Goal: Task Accomplishment & Management: Manage account settings

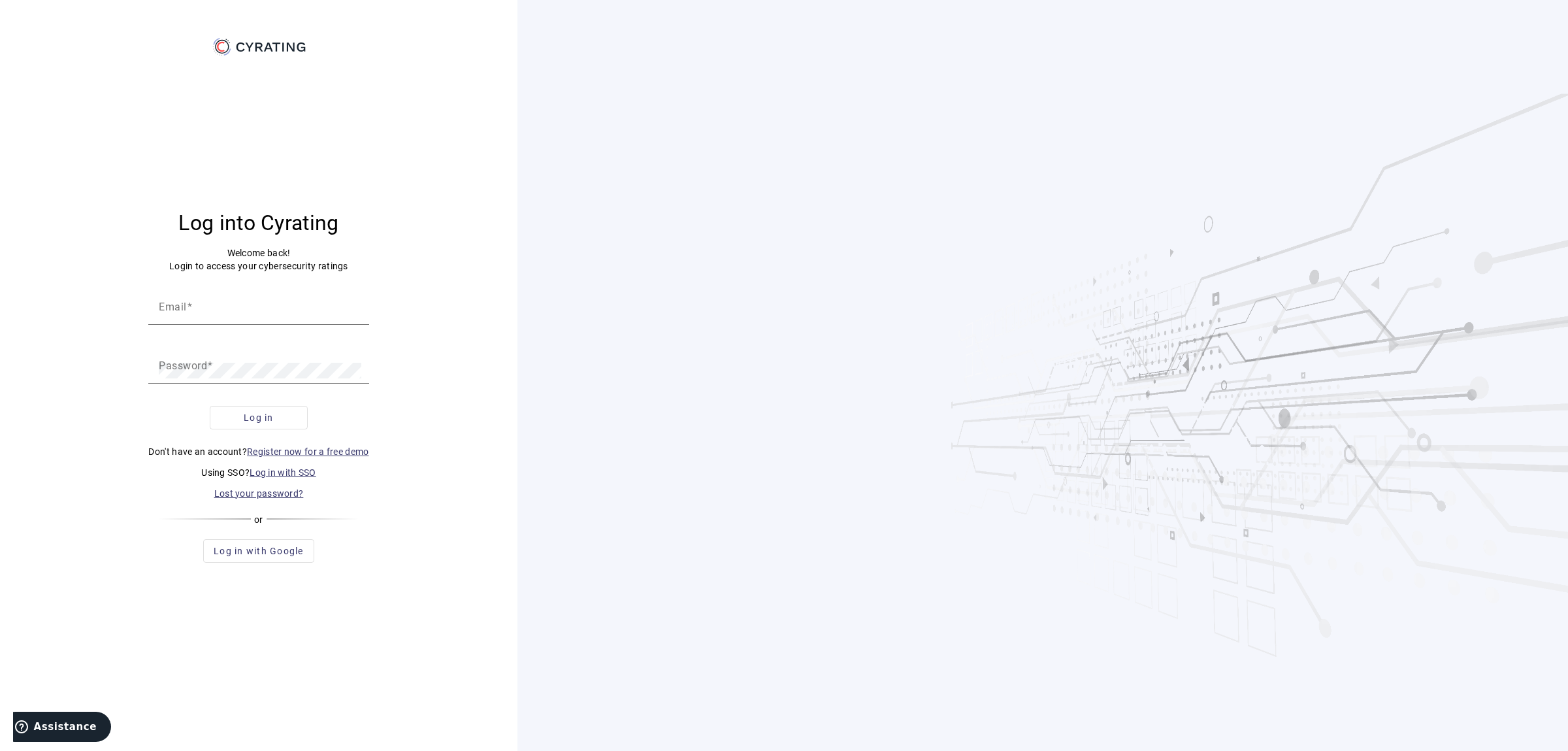
click at [264, 474] on link "Log in with SSO" at bounding box center [283, 472] width 66 height 11
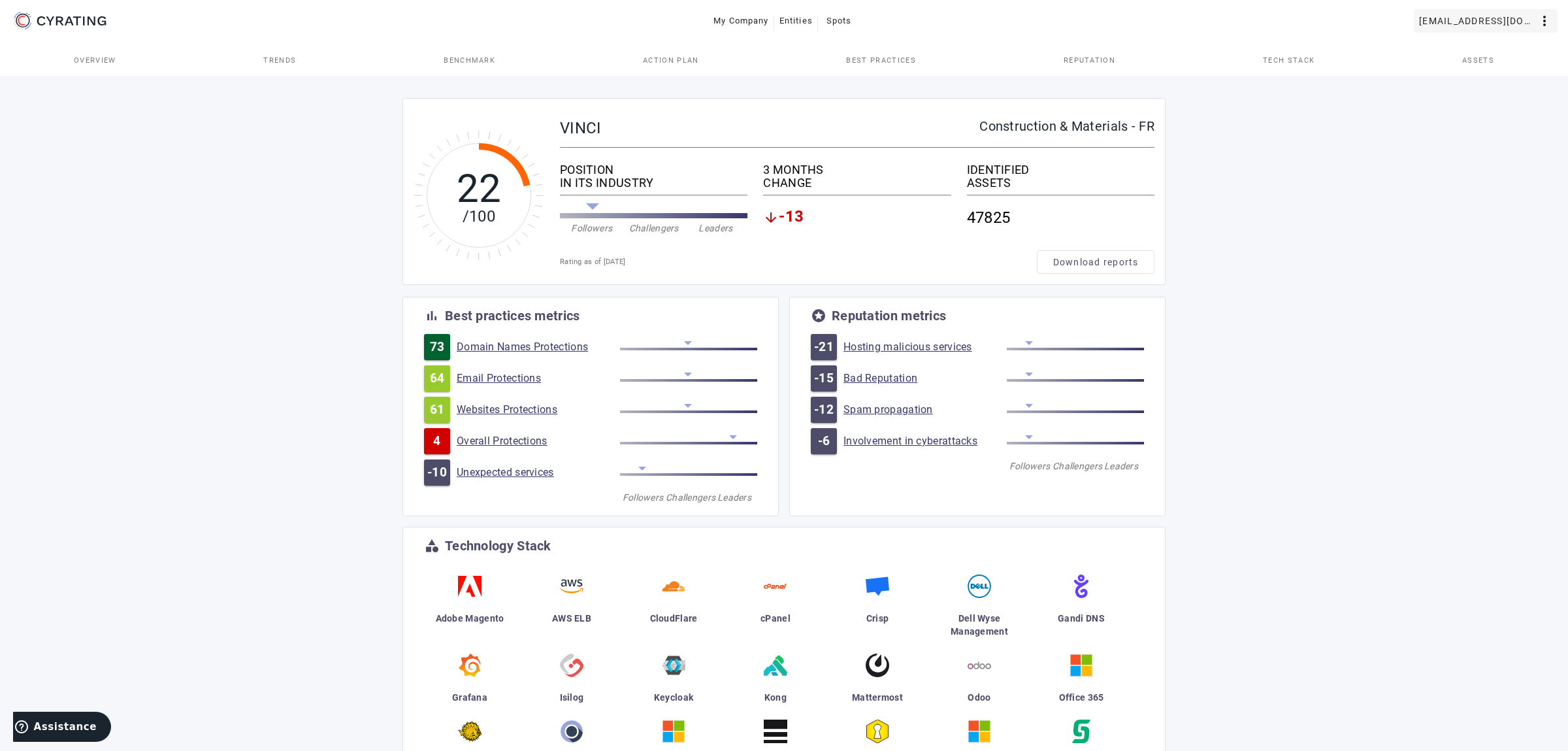
click at [1488, 26] on span "[EMAIL_ADDRESS][DOMAIN_NAME]" at bounding box center [1477, 21] width 118 height 21
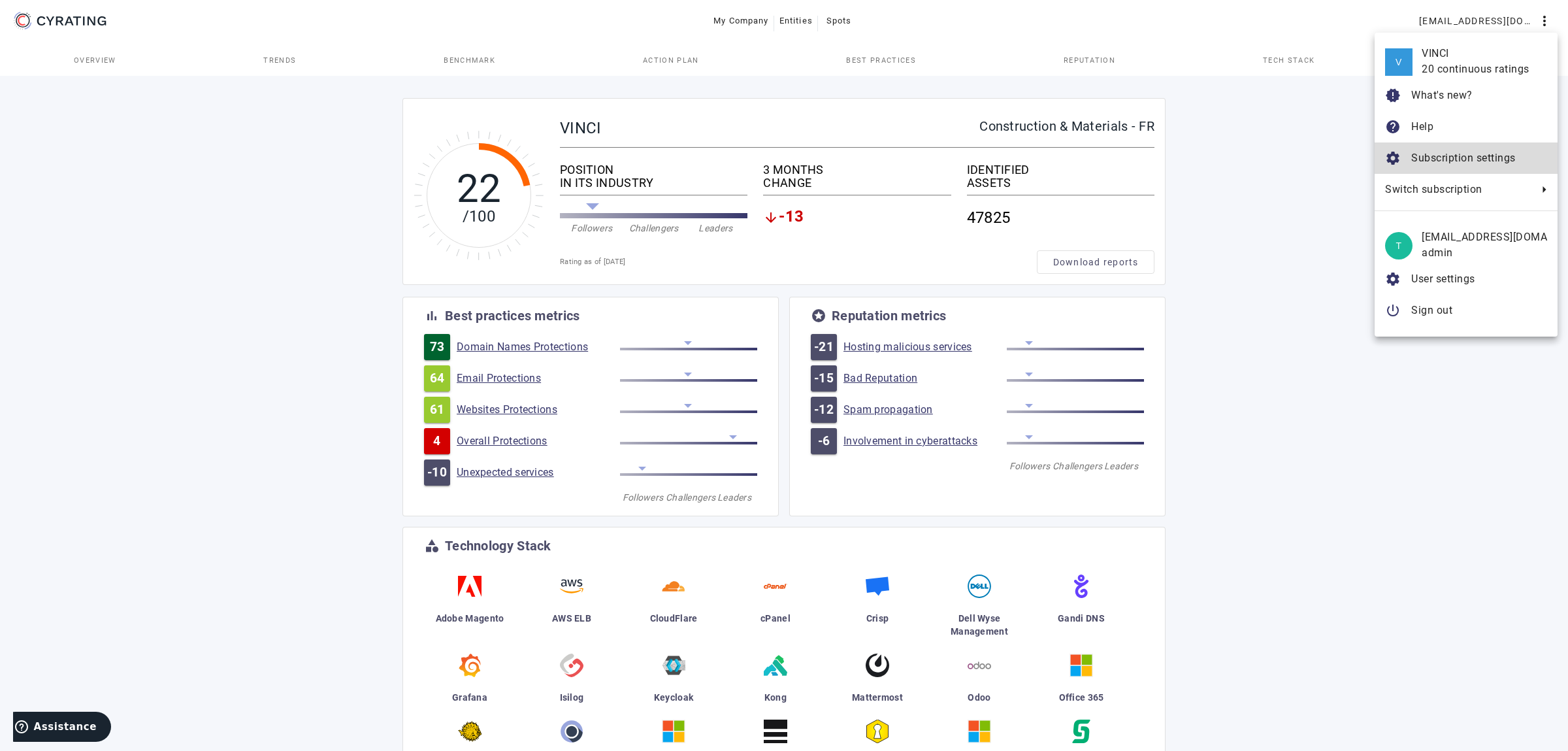
drag, startPoint x: 1450, startPoint y: 151, endPoint x: 1443, endPoint y: 169, distance: 19.3
click at [1444, 169] on button "settings Subscription settings" at bounding box center [1466, 158] width 183 height 32
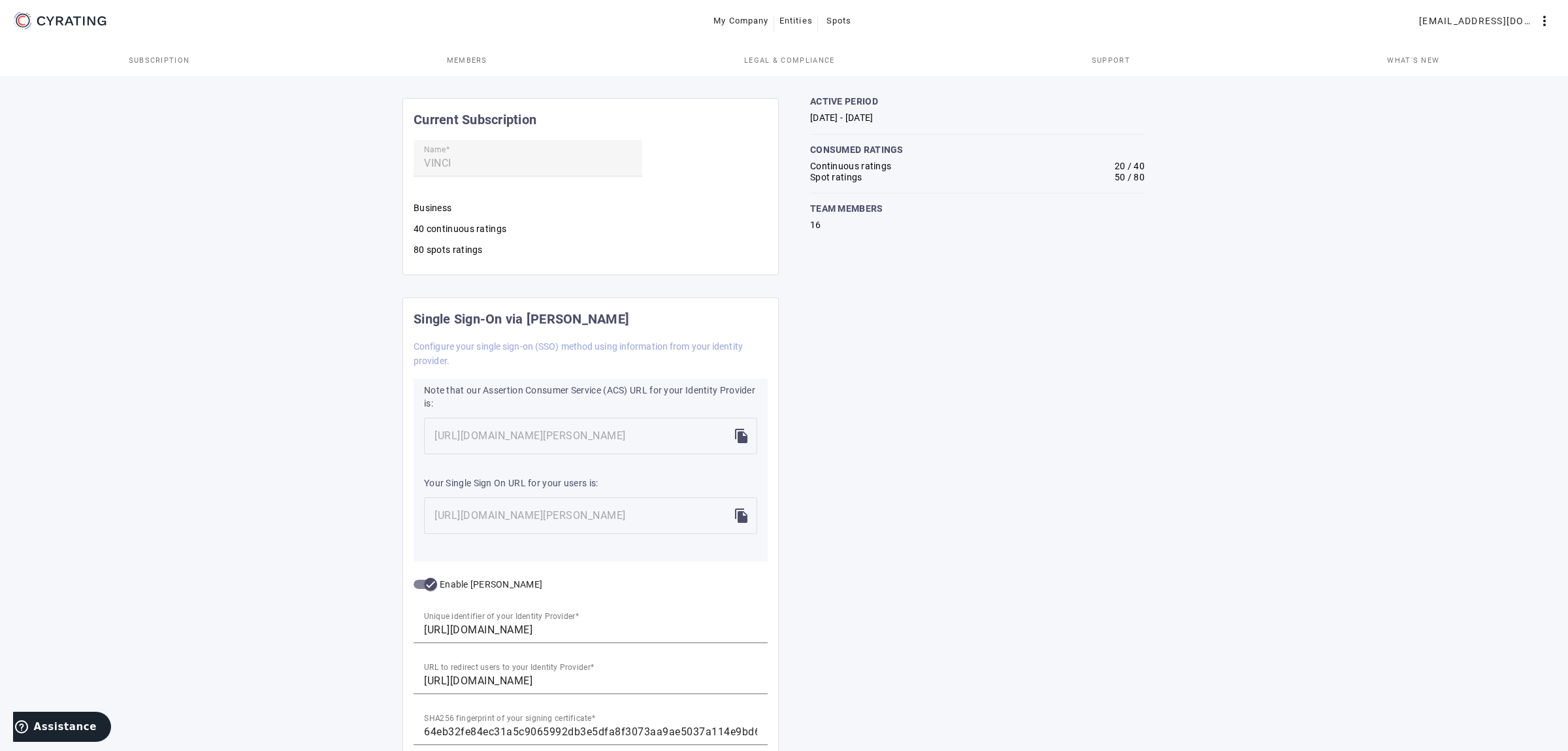
click at [1433, 174] on div "Current Subscription Name VINCI Business 40 continuous ratings 80 spots ratings…" at bounding box center [784, 450] width 1568 height 755
click at [1488, 43] on mat-toolbar "My Company Entities Spots [EMAIL_ADDRESS][DOMAIN_NAME] more_vert" at bounding box center [784, 22] width 1568 height 45
click at [1492, 26] on span "[EMAIL_ADDRESS][DOMAIN_NAME]" at bounding box center [1477, 21] width 118 height 21
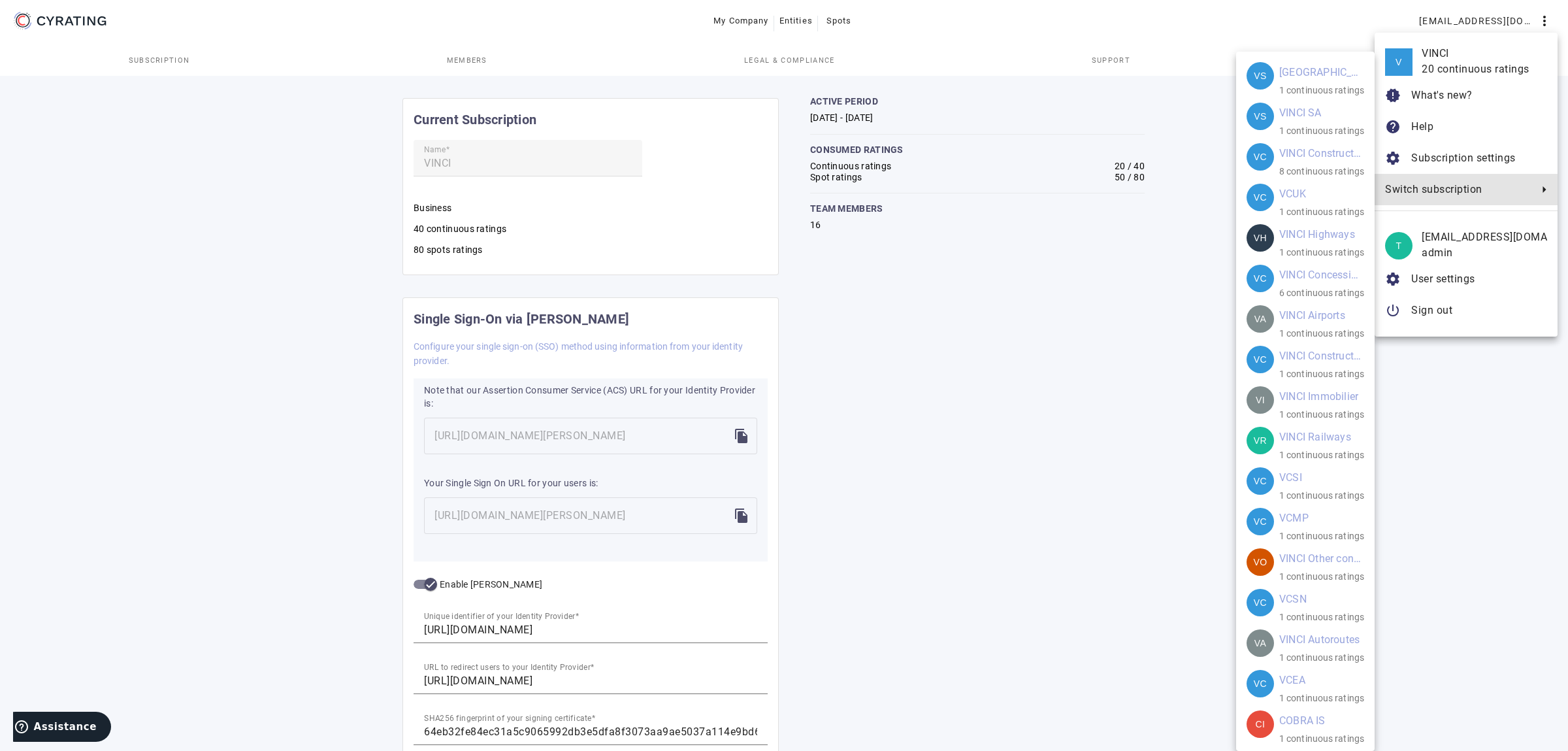
click at [1440, 185] on span "Switch subscription" at bounding box center [1458, 189] width 147 height 16
click at [1325, 398] on div "VINCI Construction [GEOGRAPHIC_DATA]" at bounding box center [1316, 399] width 131 height 26
click at [1284, 409] on mat-card-subtitle "1 continuous ratings" at bounding box center [1321, 414] width 85 height 14
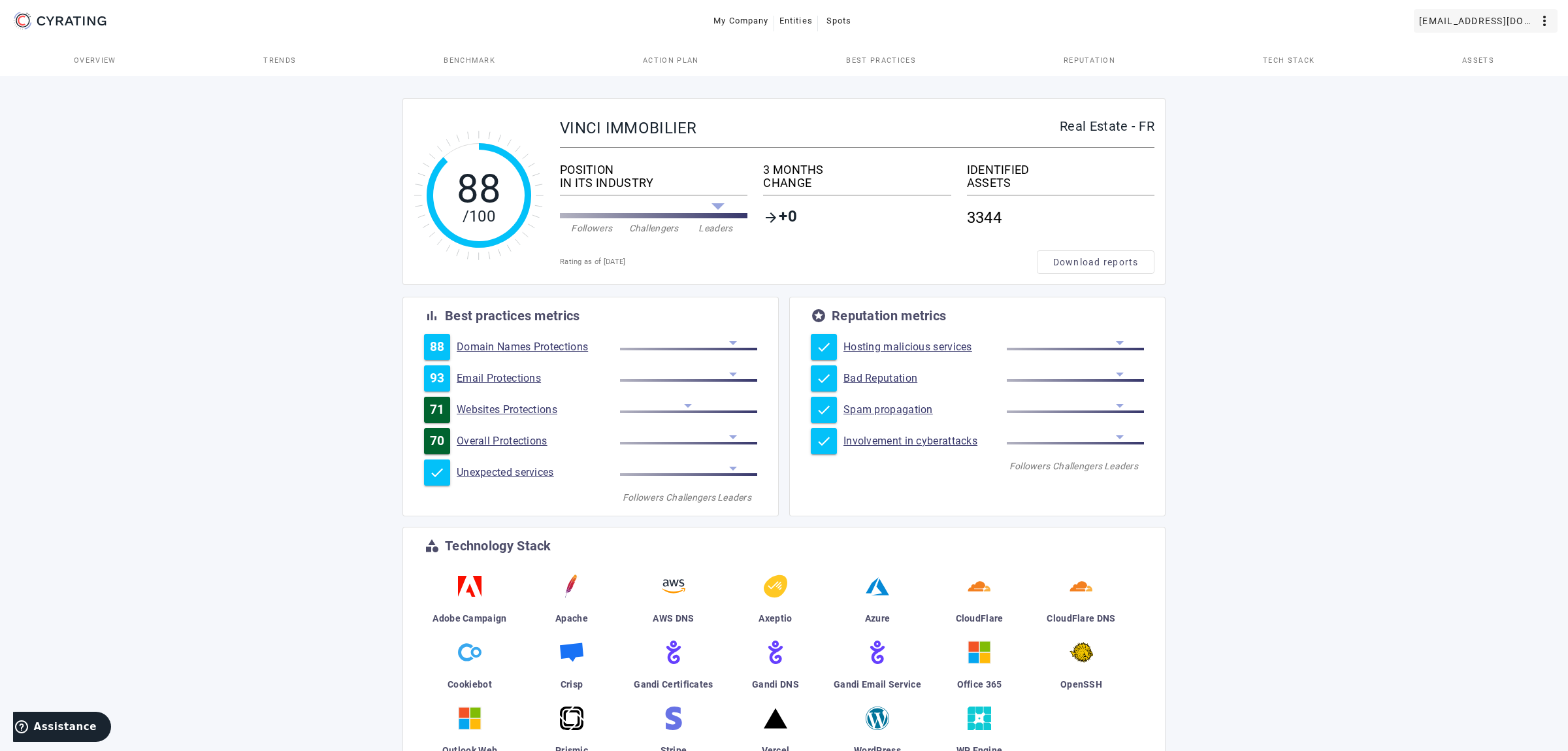
click at [1486, 27] on span "[EMAIL_ADDRESS][DOMAIN_NAME]" at bounding box center [1477, 21] width 118 height 21
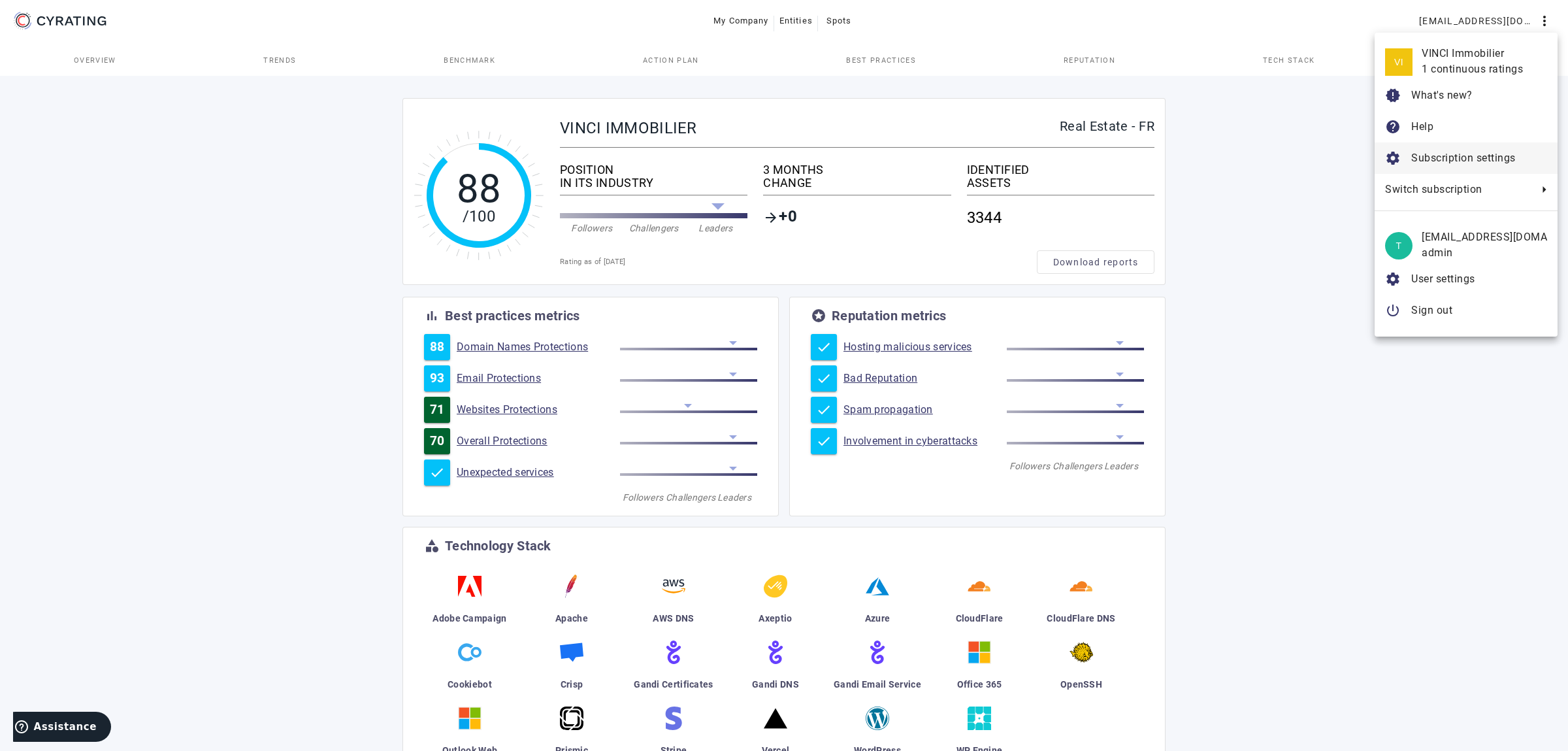
click at [1473, 160] on span "Subscription settings" at bounding box center [1463, 158] width 105 height 12
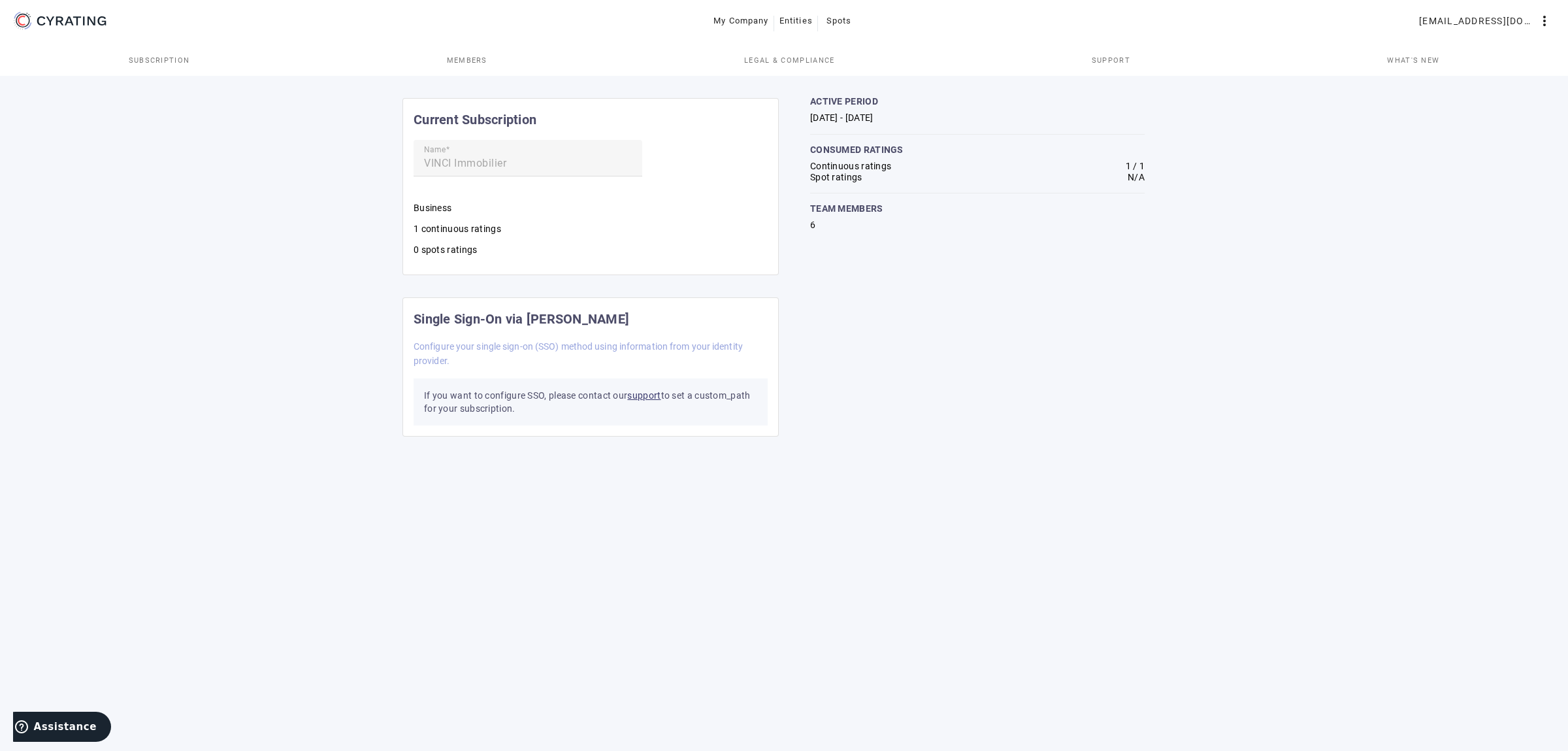
click at [437, 69] on link "Members" at bounding box center [467, 61] width 297 height 32
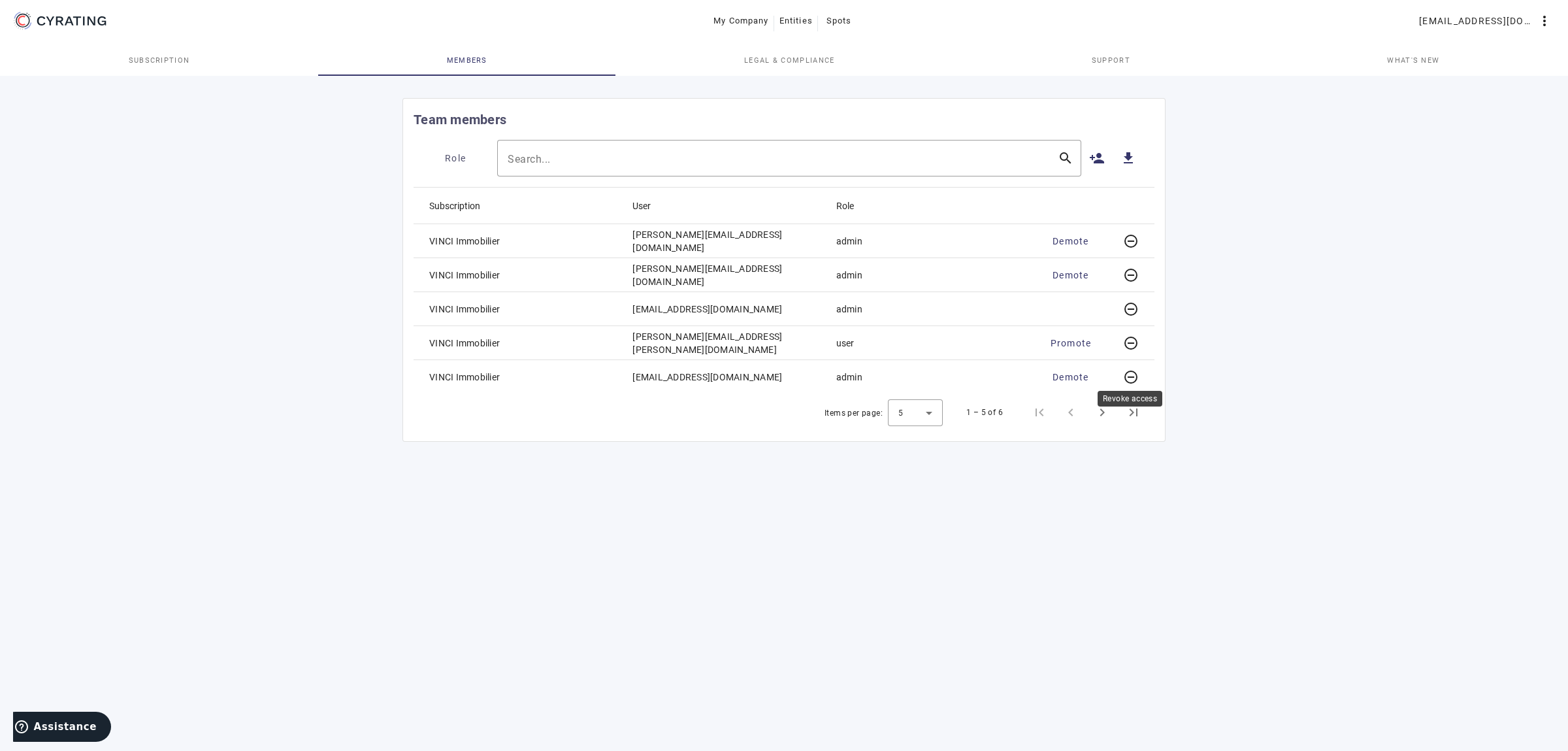
click at [1130, 375] on mat-icon "remove_circle_outline" at bounding box center [1131, 377] width 16 height 16
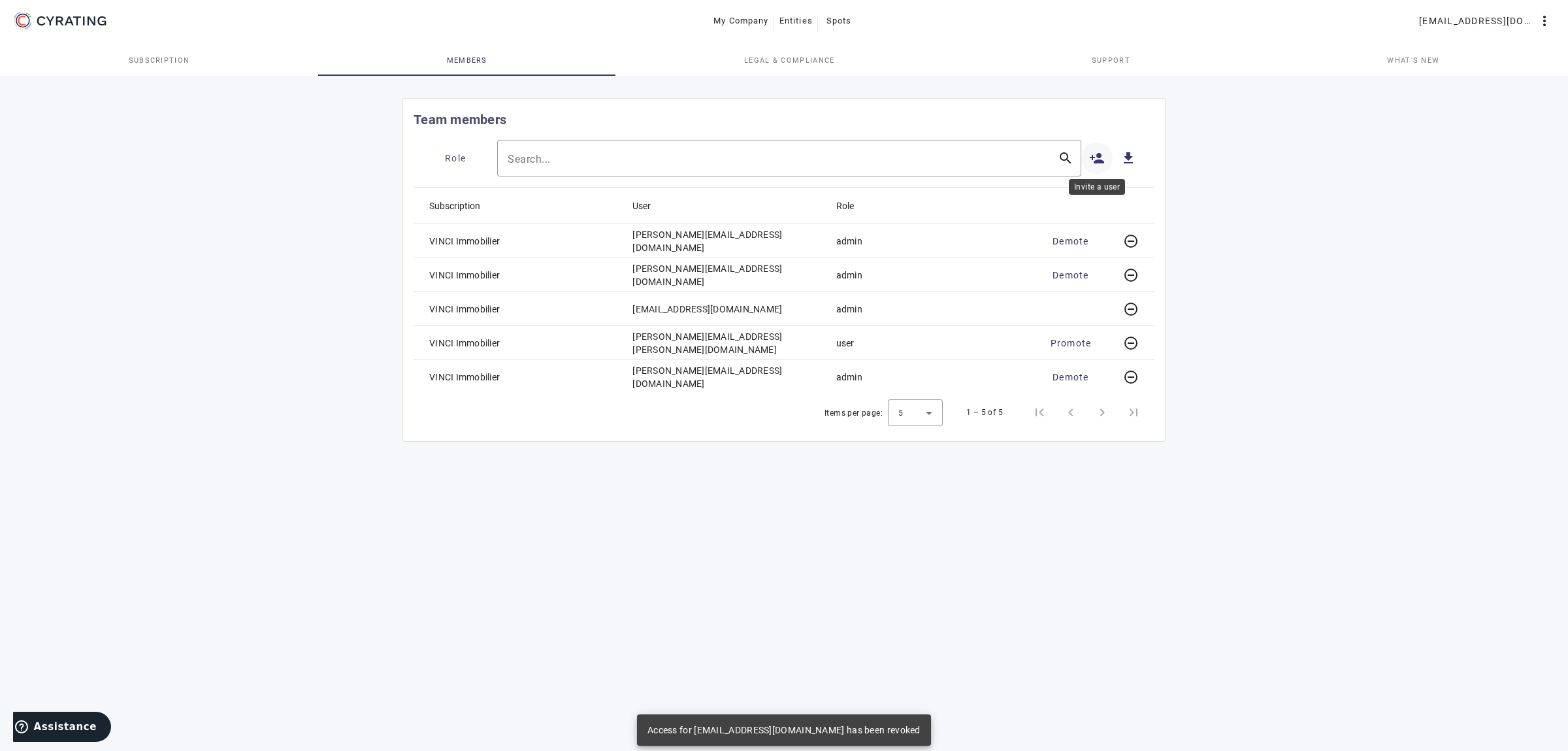
click at [1104, 157] on mat-icon "person_add" at bounding box center [1097, 158] width 16 height 16
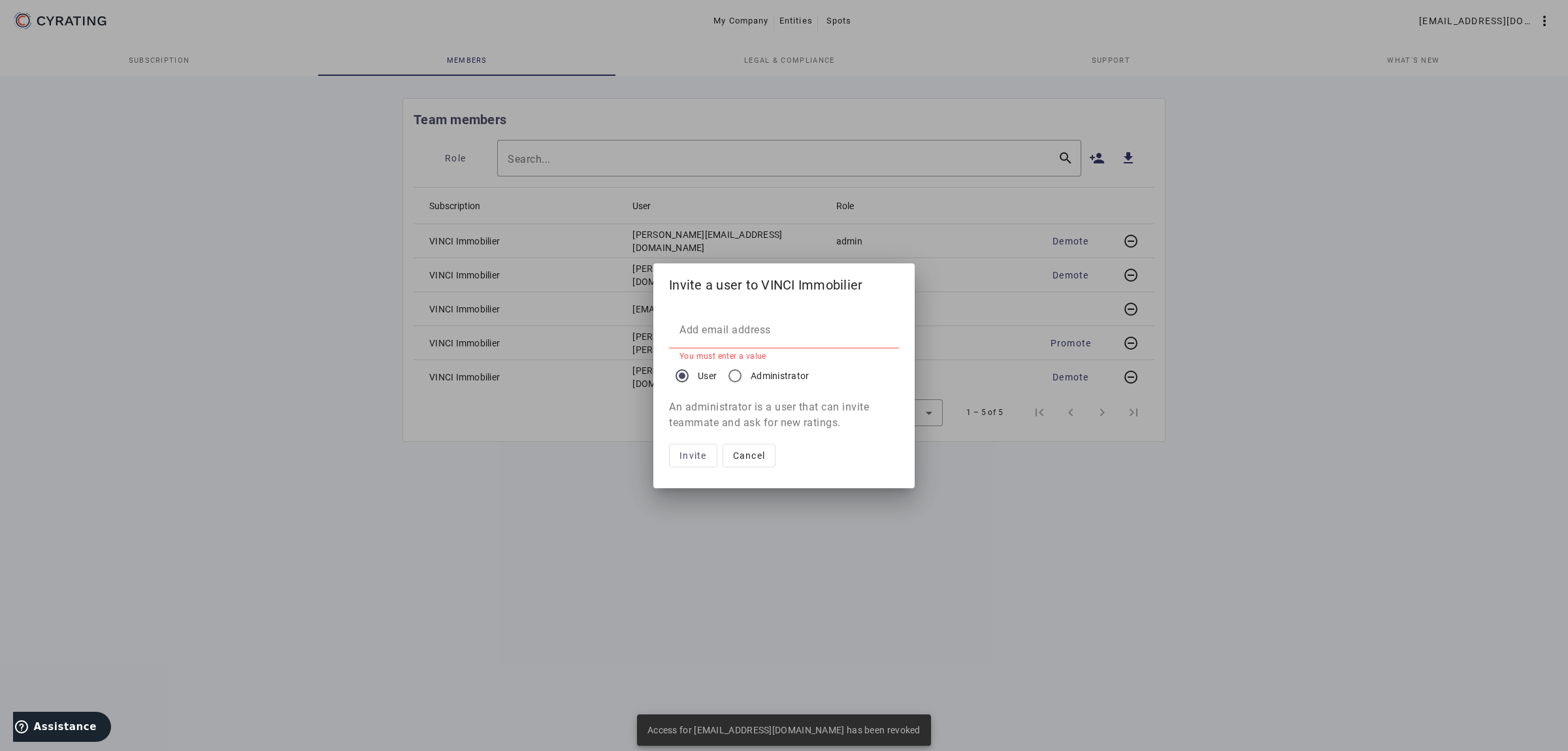
click at [1173, 619] on div at bounding box center [784, 376] width 1568 height 751
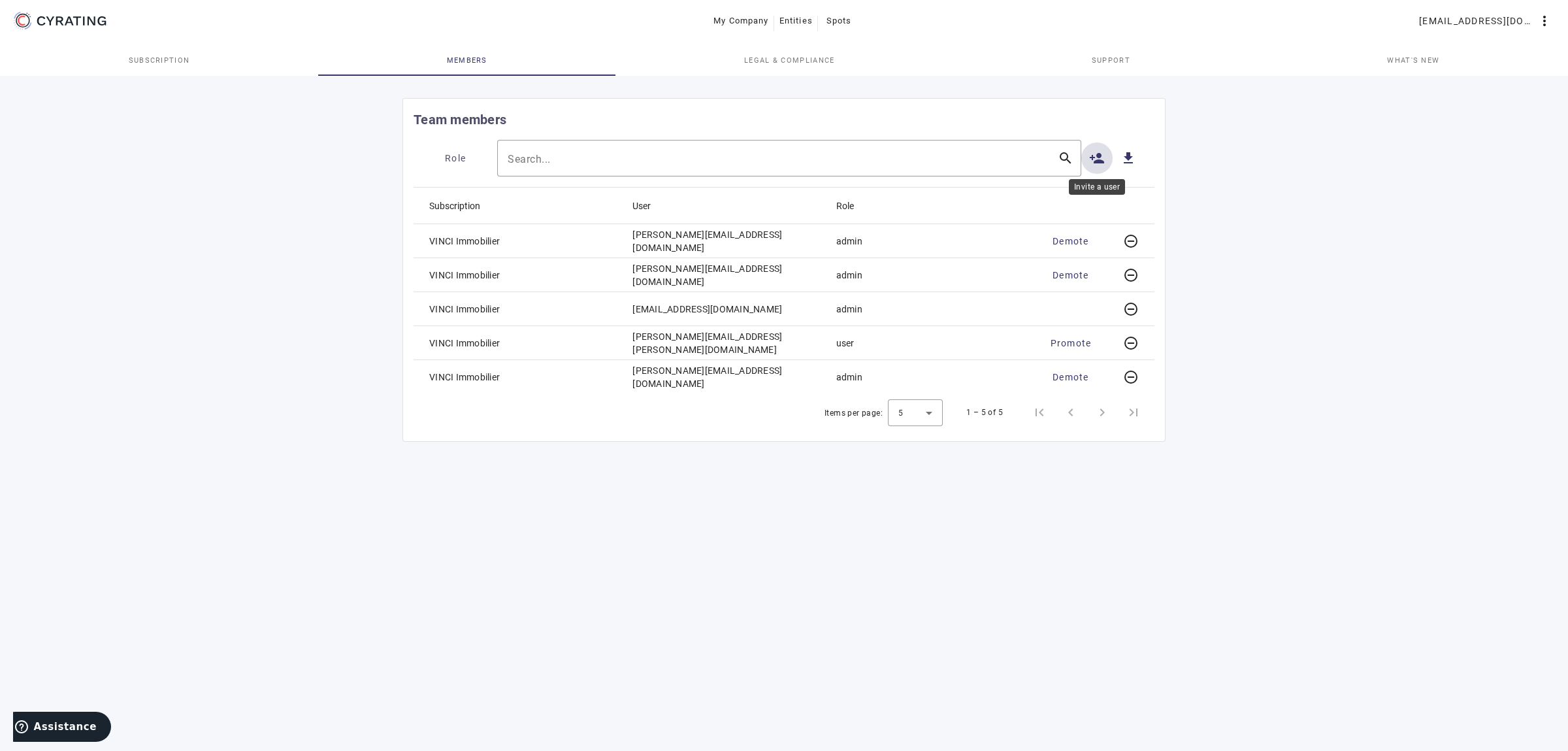
click at [1087, 159] on span at bounding box center [1097, 158] width 32 height 32
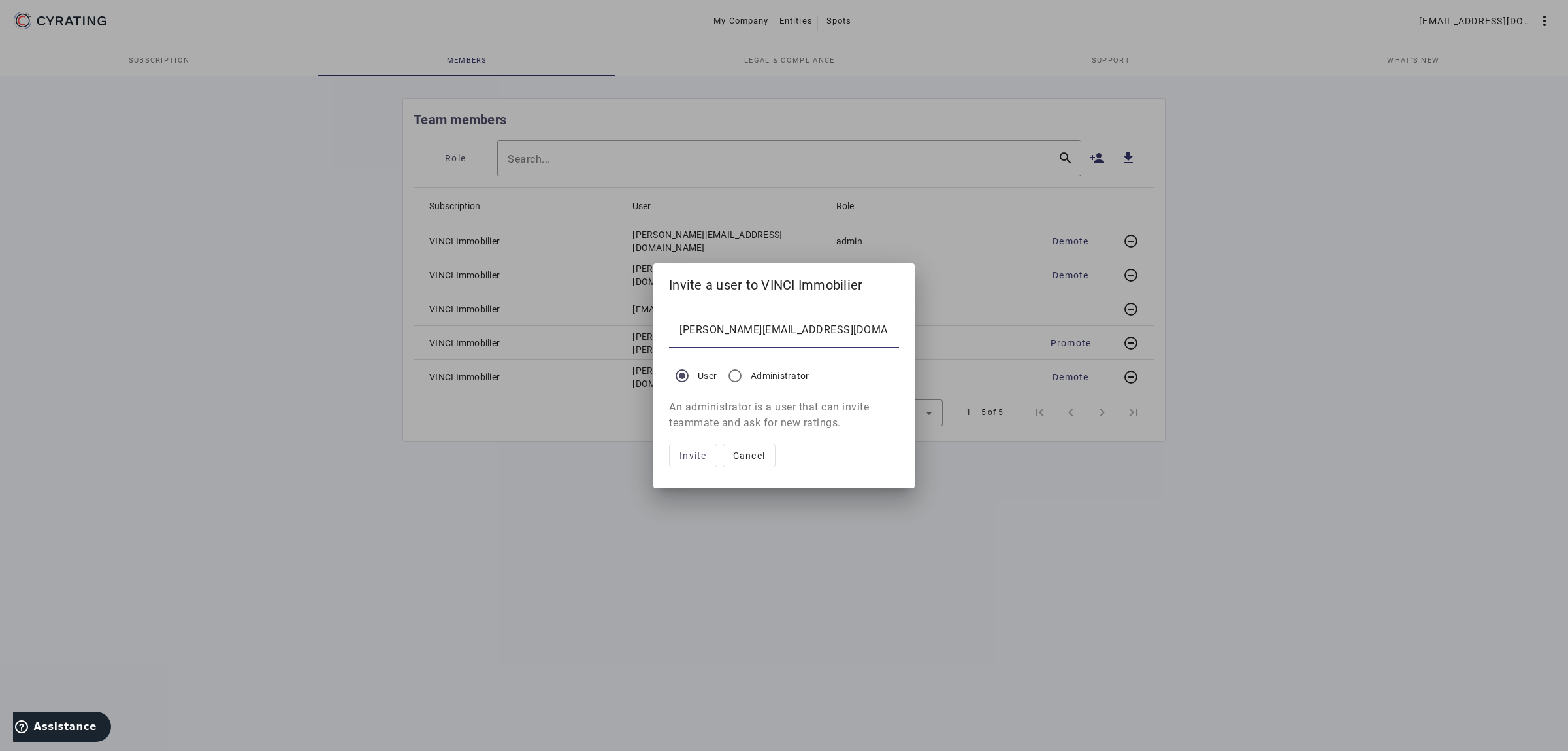
type input "[PERSON_NAME][EMAIL_ADDRESS][DOMAIN_NAME]"
click at [776, 383] on div "Administrator" at bounding box center [765, 376] width 87 height 26
click at [774, 368] on div "Administrator" at bounding box center [765, 376] width 87 height 26
click at [748, 374] on div at bounding box center [735, 376] width 32 height 32
radio input "false"
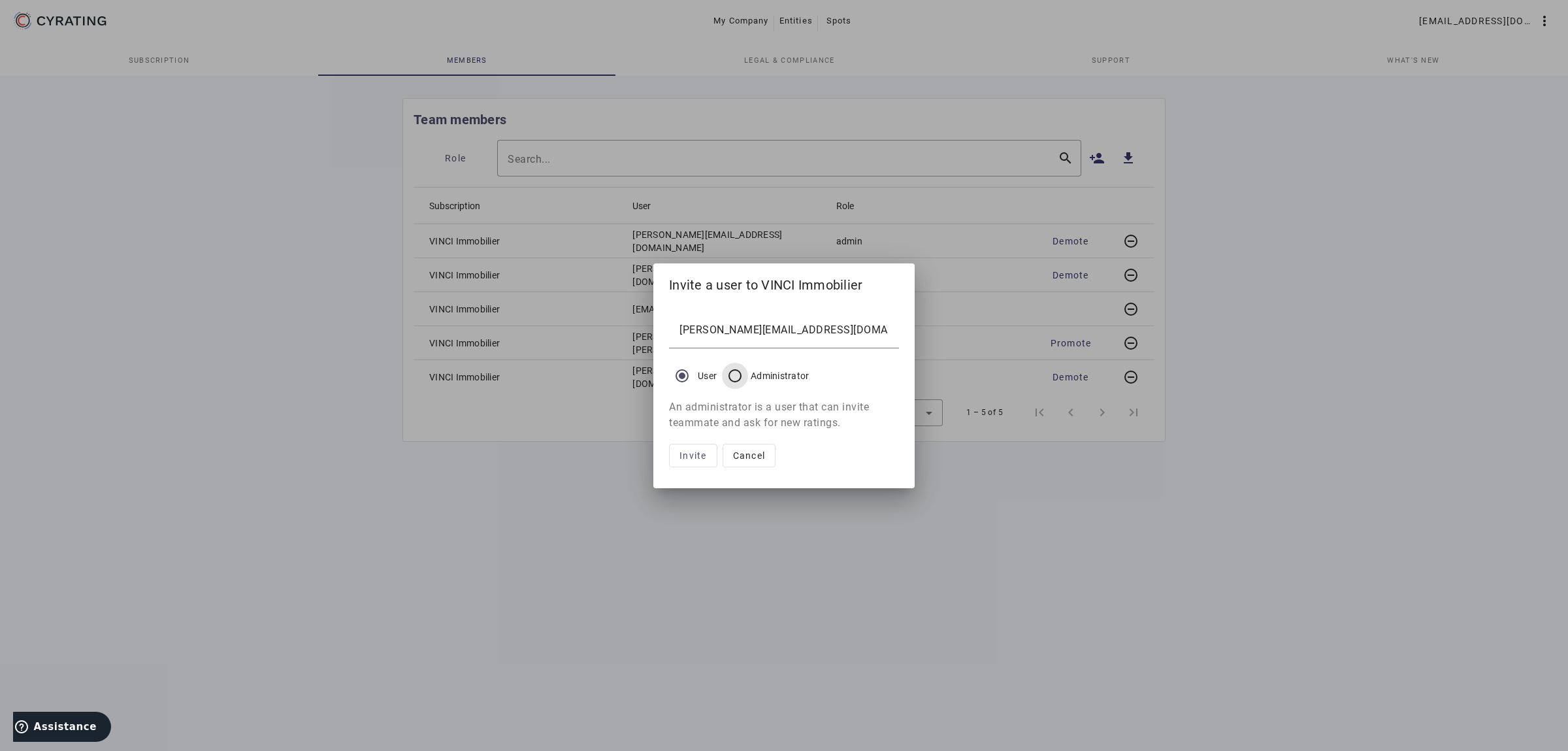
radio input "true"
click at [694, 461] on span "Invite" at bounding box center [693, 456] width 28 height 16
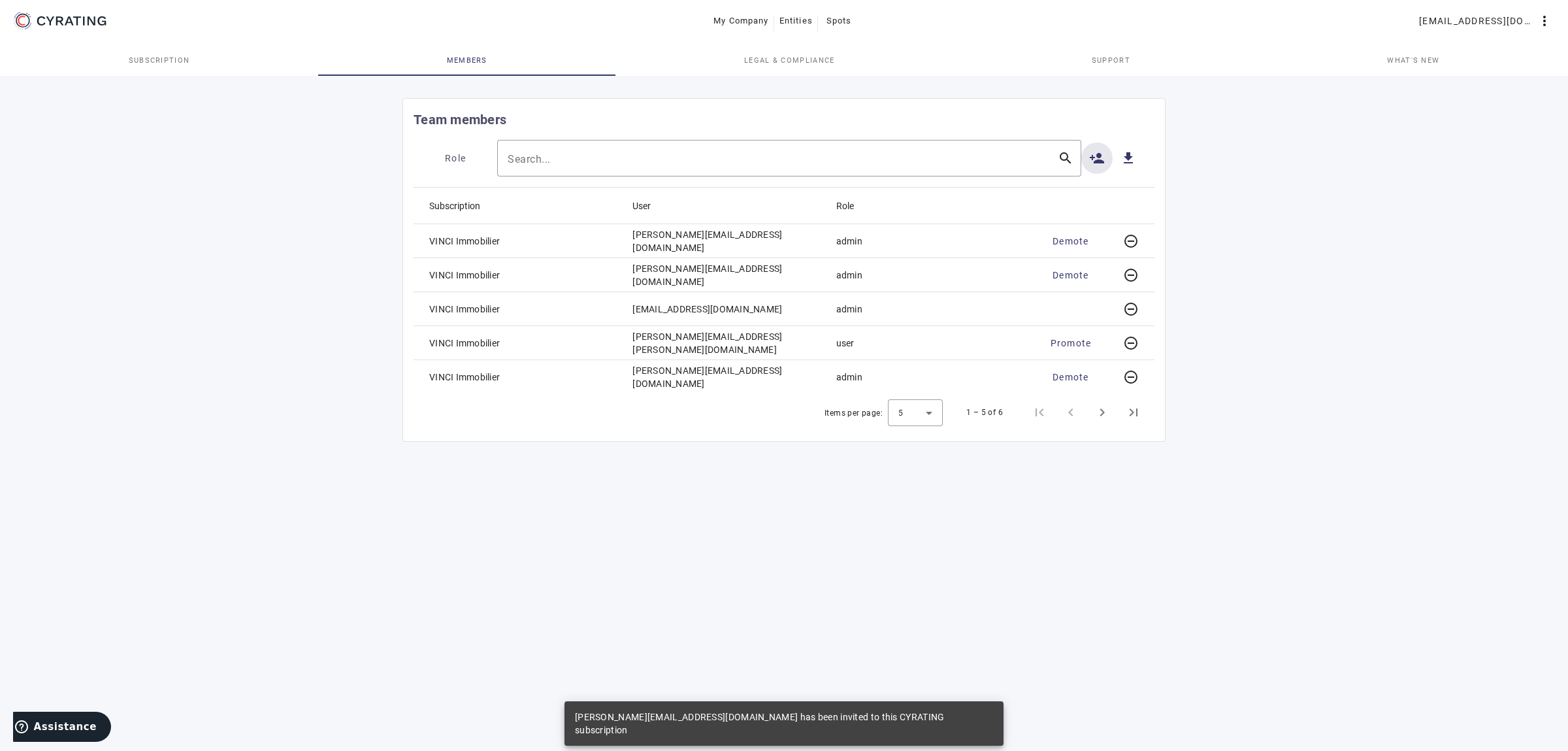
click at [771, 528] on div "Team members Role Search... search person_add get_app Subscription User Role VI…" at bounding box center [784, 412] width 1568 height 677
click at [1103, 415] on span "Next page" at bounding box center [1102, 412] width 32 height 32
